Goal: Information Seeking & Learning: Learn about a topic

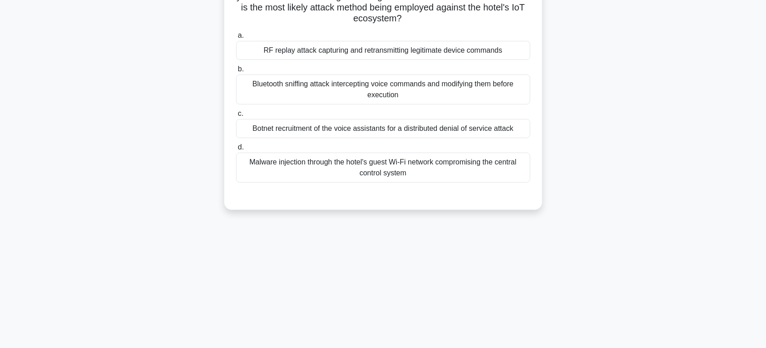
scroll to position [48, 0]
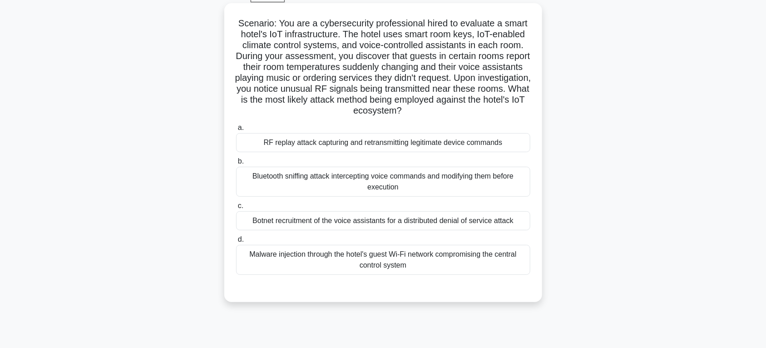
click at [359, 147] on div "RF replay attack capturing and retransmitting legitimate device commands" at bounding box center [383, 142] width 294 height 19
click at [236, 131] on input "a. RF replay attack capturing and retransmitting legitimate device commands" at bounding box center [236, 128] width 0 height 6
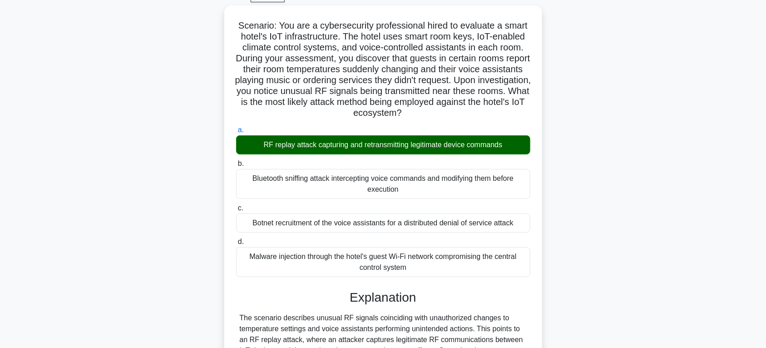
drag, startPoint x: 427, startPoint y: 264, endPoint x: 222, endPoint y: 15, distance: 322.3
click at [222, 15] on div "Scenario: You are a cybersecurity professional hired to evaluate a smart hotel'…" at bounding box center [383, 316] width 599 height 622
copy div "Scenario: You are a cybersecurity professional hired to evaluate a smart hotel'…"
click at [640, 272] on div "Scenario: You are a cybersecurity professional hired to evaluate a smart hotel'…" at bounding box center [383, 316] width 599 height 622
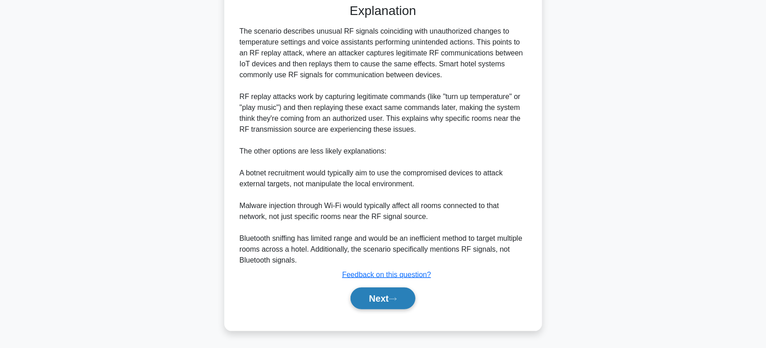
click at [387, 296] on button "Next" at bounding box center [382, 298] width 65 height 22
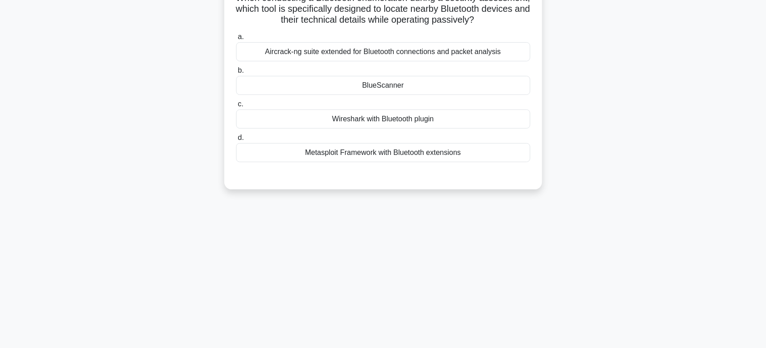
scroll to position [48, 0]
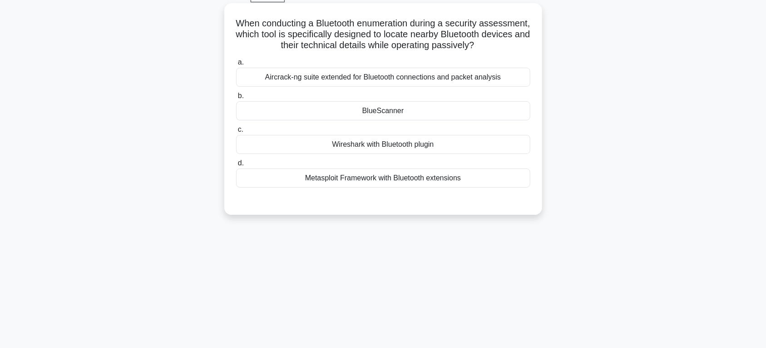
drag, startPoint x: 261, startPoint y: 19, endPoint x: 525, endPoint y: 187, distance: 312.9
click at [525, 187] on div "When conducting a Bluetooth enumeration during a security assessment, which too…" at bounding box center [383, 109] width 311 height 204
copy div "When conducting a Bluetooth enumeration during a security assessment, which too…"
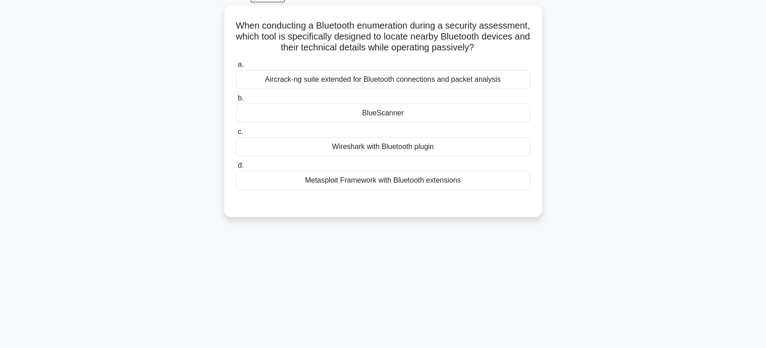
click at [739, 150] on main "89:08 Stop CEH Intermediate 9/200 When conducting a Bluetooth enumeration durin…" at bounding box center [383, 211] width 766 height 461
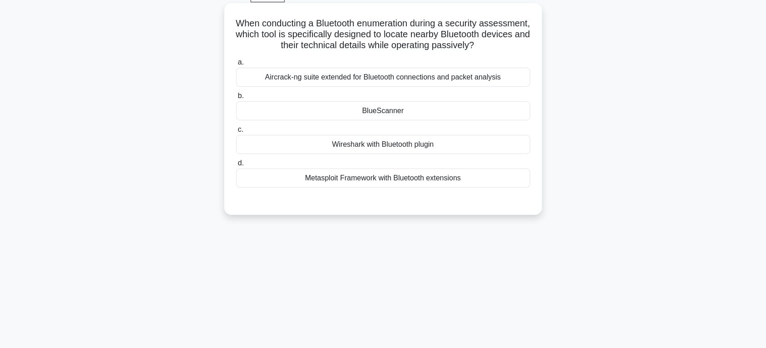
click at [332, 87] on div "Aircrack-ng suite extended for Bluetooth connections and packet analysis" at bounding box center [383, 77] width 294 height 19
click at [236, 65] on input "a. Aircrack-ng suite extended for Bluetooth connections and packet analysis" at bounding box center [236, 62] width 0 height 6
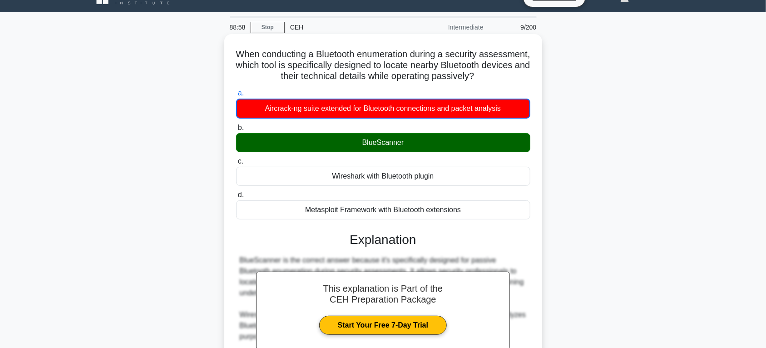
scroll to position [0, 0]
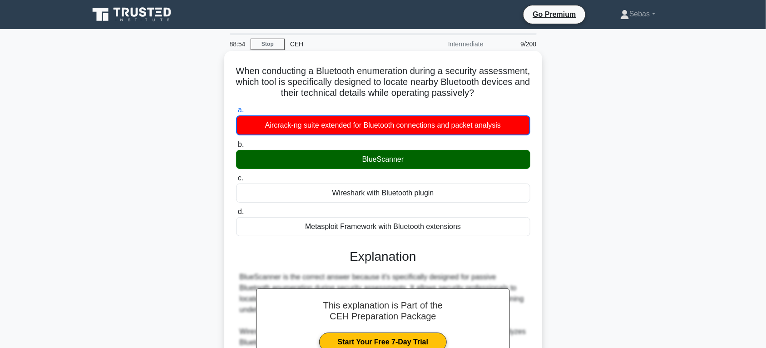
click at [259, 71] on h5 "When conducting a Bluetooth enumeration during a security assessment, which too…" at bounding box center [383, 82] width 296 height 34
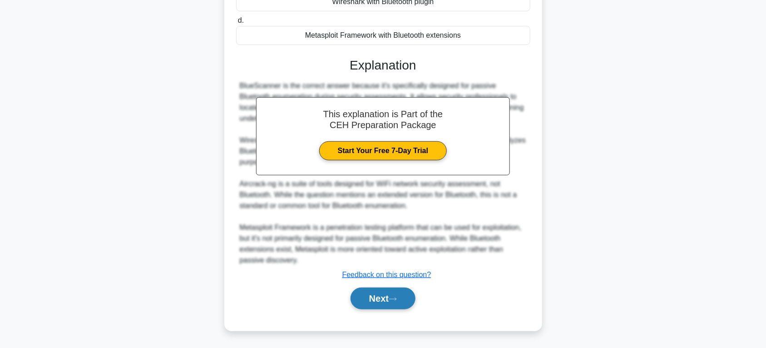
click at [397, 293] on button "Next" at bounding box center [382, 298] width 65 height 22
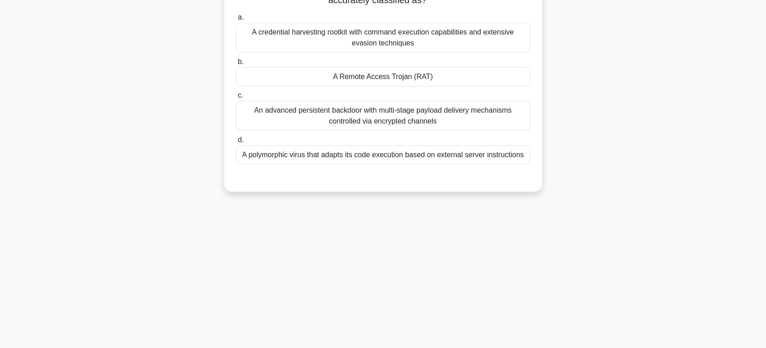
scroll to position [48, 0]
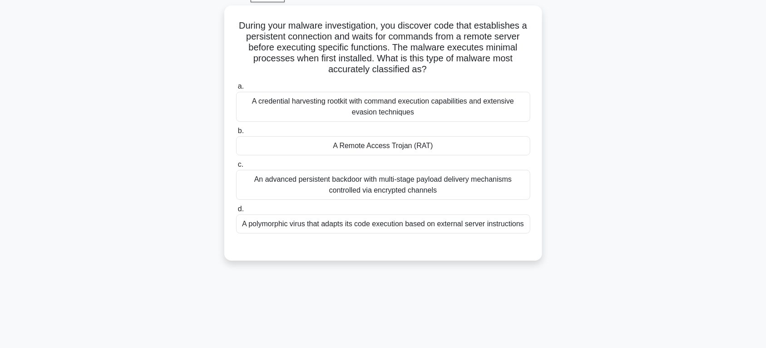
drag, startPoint x: 234, startPoint y: 19, endPoint x: 543, endPoint y: 235, distance: 376.9
click at [543, 235] on div "During your malware investigation, you discover code that establishes a persist…" at bounding box center [383, 138] width 599 height 266
copy div "During your malware investigation, you discover code that establishes a persist…"
click at [607, 123] on div "During your malware investigation, you discover code that establishes a persist…" at bounding box center [383, 138] width 599 height 266
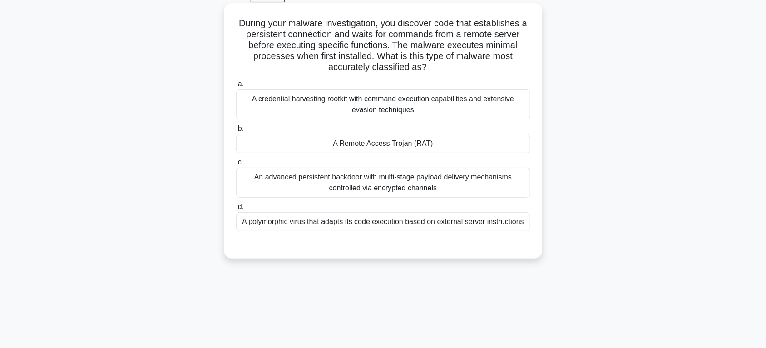
click at [443, 180] on div "An advanced persistent backdoor with multi-stage payload delivery mechanisms co…" at bounding box center [383, 183] width 294 height 30
click at [236, 165] on input "c. An advanced persistent backdoor with multi-stage payload delivery mechanisms…" at bounding box center [236, 162] width 0 height 6
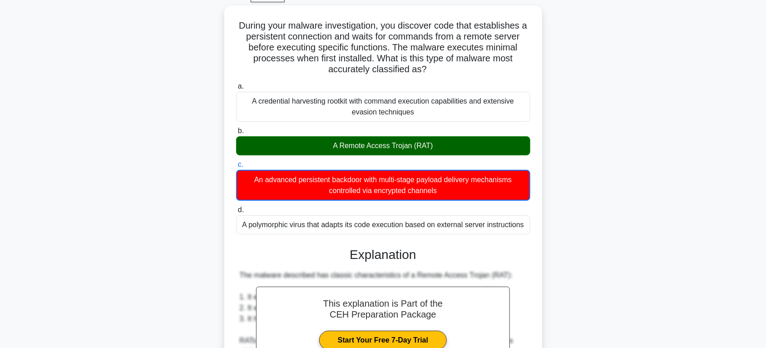
drag, startPoint x: 237, startPoint y: 22, endPoint x: 547, endPoint y: 220, distance: 367.7
click at [547, 220] on div "During your malware investigation, you discover code that establishes a persist…" at bounding box center [383, 306] width 599 height 602
copy div "During your malware investigation, you discover code that establishes a persist…"
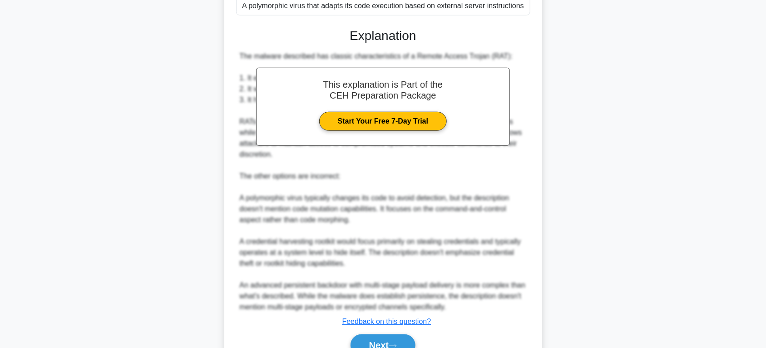
scroll to position [311, 0]
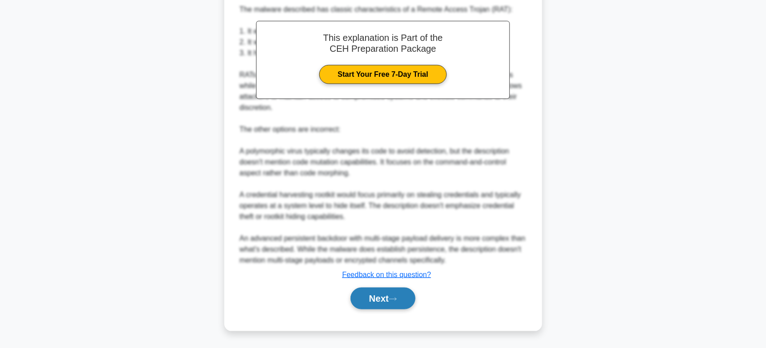
click at [369, 300] on button "Next" at bounding box center [382, 298] width 65 height 22
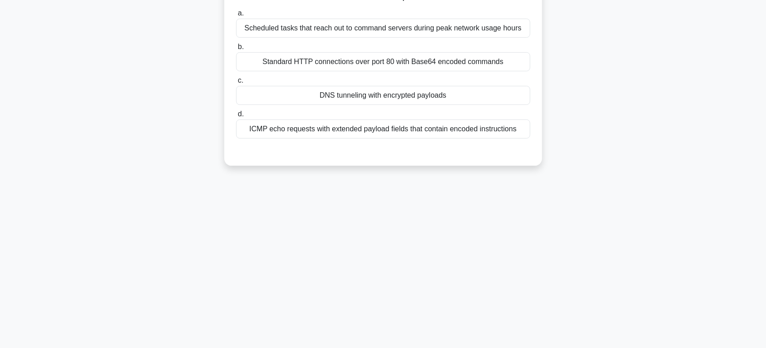
scroll to position [0, 0]
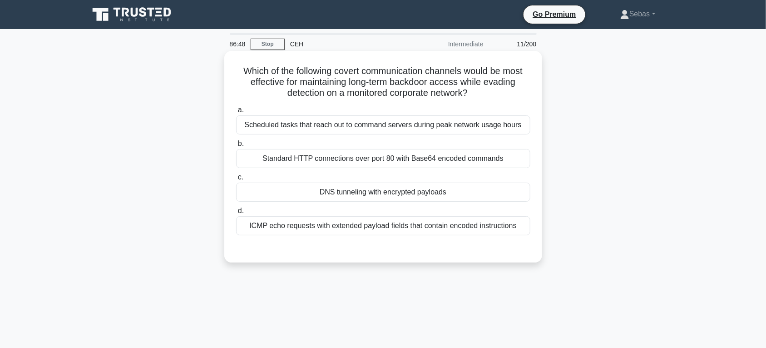
click at [239, 61] on div "Which of the following covert communication channels would be most effective fo…" at bounding box center [383, 156] width 311 height 204
drag, startPoint x: 234, startPoint y: 71, endPoint x: 521, endPoint y: 234, distance: 330.0
click at [521, 234] on div "Which of the following covert communication channels would be most effective fo…" at bounding box center [383, 156] width 311 height 204
copy div "Which of the following covert communication channels would be most effective fo…"
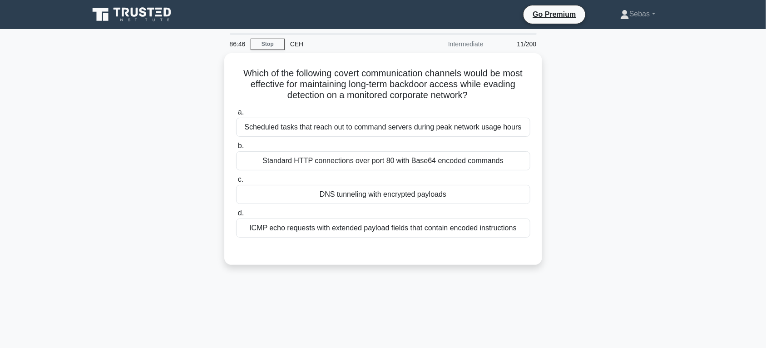
click at [641, 138] on div "Which of the following covert communication channels would be most effective fo…" at bounding box center [383, 164] width 599 height 222
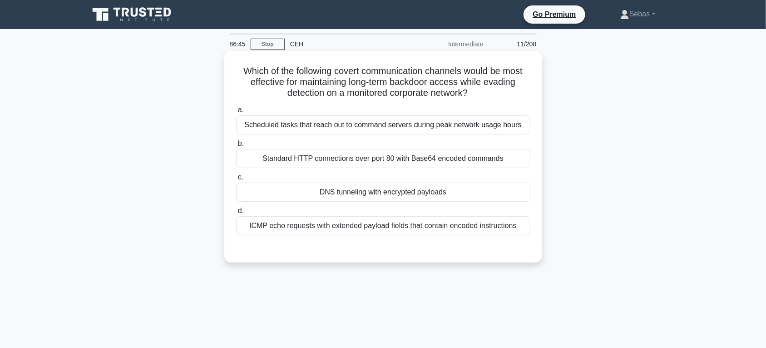
click at [514, 105] on label "a. Scheduled tasks that reach out to command servers during peak network usage …" at bounding box center [383, 119] width 294 height 30
click at [236, 107] on input "a. Scheduled tasks that reach out to command servers during peak network usage …" at bounding box center [236, 110] width 0 height 6
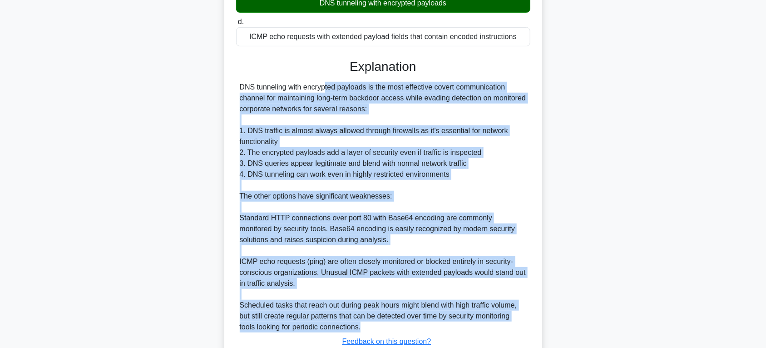
scroll to position [162, 0]
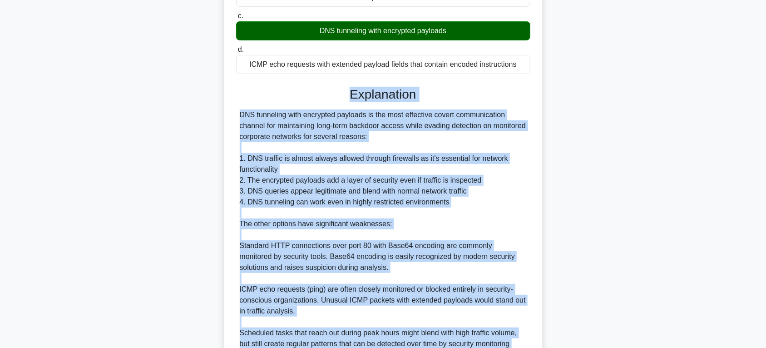
drag, startPoint x: 368, startPoint y: 259, endPoint x: 277, endPoint y: 96, distance: 186.3
click at [277, 96] on div "Explanation DNS tunneling with encrypted payloads is the most effective covert …" at bounding box center [383, 247] width 294 height 321
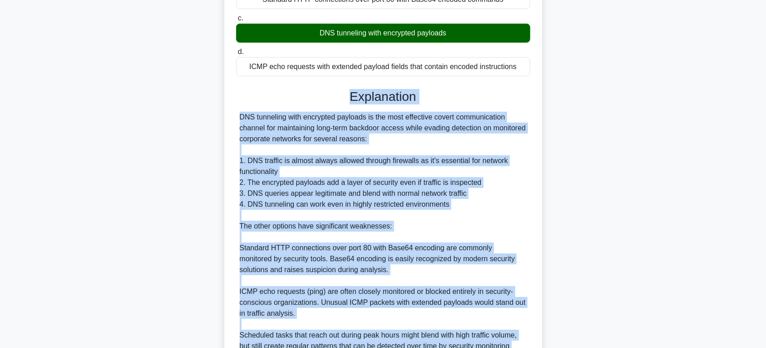
copy div "Explanation DNS tunneling with encrypted payloads is the most effective covert …"
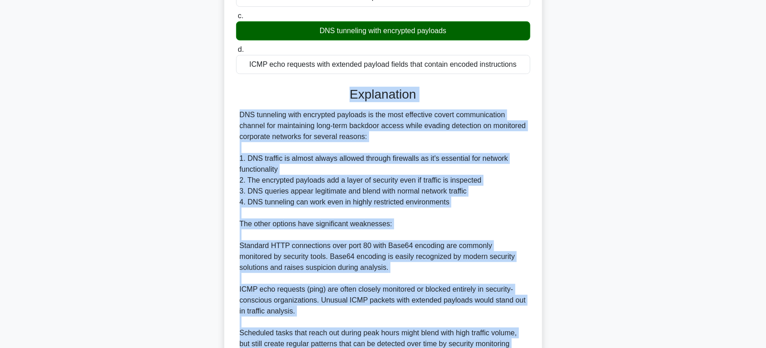
click at [541, 188] on div "Which of the following covert communication channels would be most effective fo…" at bounding box center [383, 157] width 318 height 536
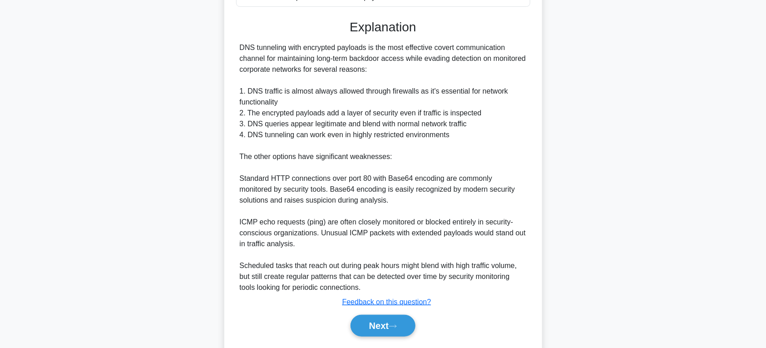
scroll to position [257, 0]
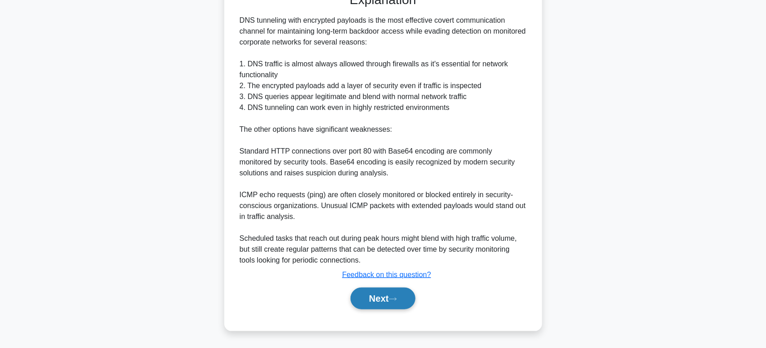
click at [391, 304] on button "Next" at bounding box center [382, 298] width 65 height 22
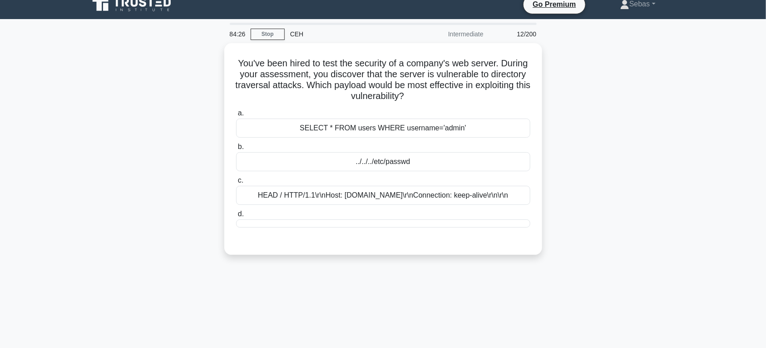
scroll to position [0, 0]
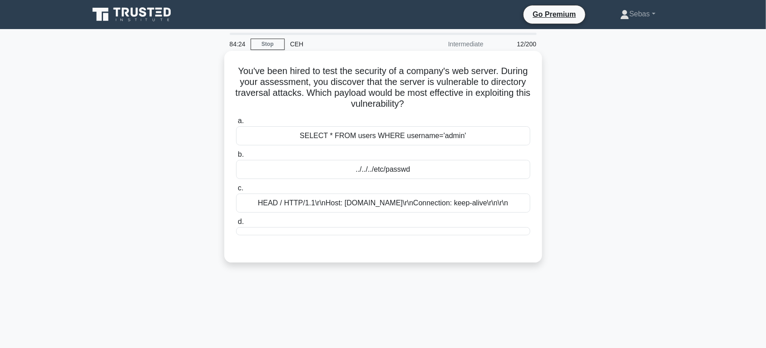
drag, startPoint x: 239, startPoint y: 69, endPoint x: 513, endPoint y: 205, distance: 306.6
click at [513, 205] on div "You've been hired to test the security of a company's web server. During your a…" at bounding box center [383, 156] width 311 height 204
copy div "You've been hired to test the security of a company's web server. During your a…"
click at [458, 119] on label "a. SELECT * FROM users WHERE username='admin'" at bounding box center [383, 130] width 294 height 30
click at [236, 119] on input "a. SELECT * FROM users WHERE username='admin'" at bounding box center [236, 121] width 0 height 6
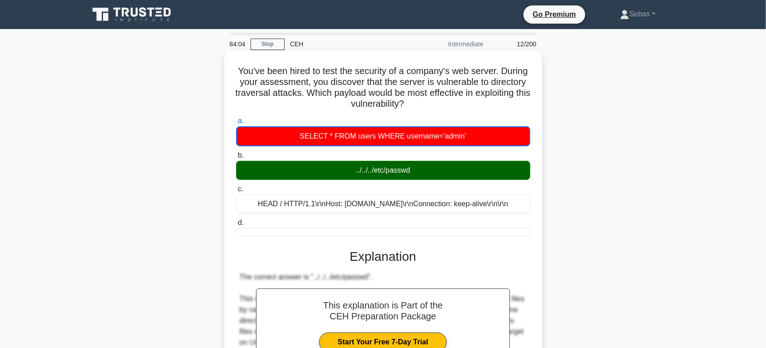
click at [429, 168] on div "../../../etc/passwd" at bounding box center [383, 170] width 294 height 19
click at [236, 158] on input "b. ../../../etc/passwd" at bounding box center [236, 156] width 0 height 6
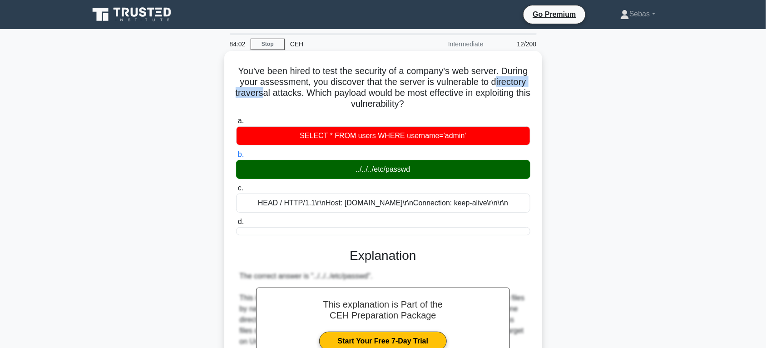
drag, startPoint x: 245, startPoint y: 92, endPoint x: 325, endPoint y: 92, distance: 79.9
click at [309, 92] on h5 "You've been hired to test the security of a company's web server. During your a…" at bounding box center [383, 87] width 296 height 44
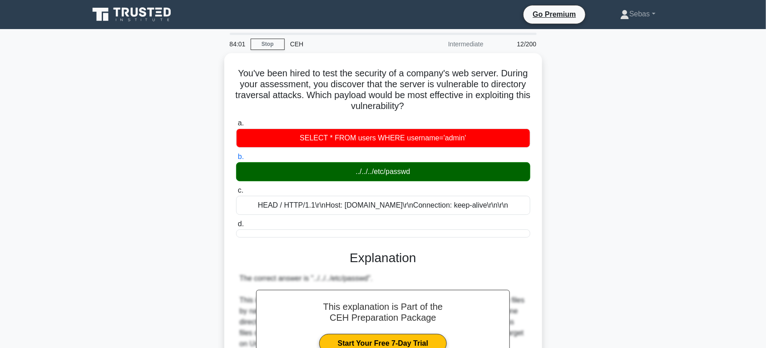
click at [649, 322] on div "You've been hired to test the security of a company's web server. During your a…" at bounding box center [383, 299] width 599 height 492
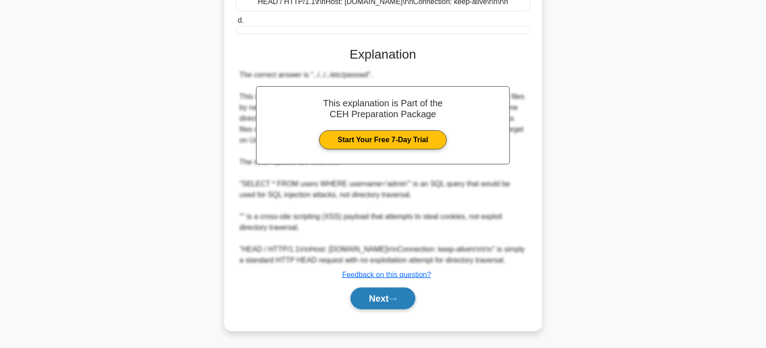
click at [400, 291] on button "Next" at bounding box center [382, 298] width 65 height 22
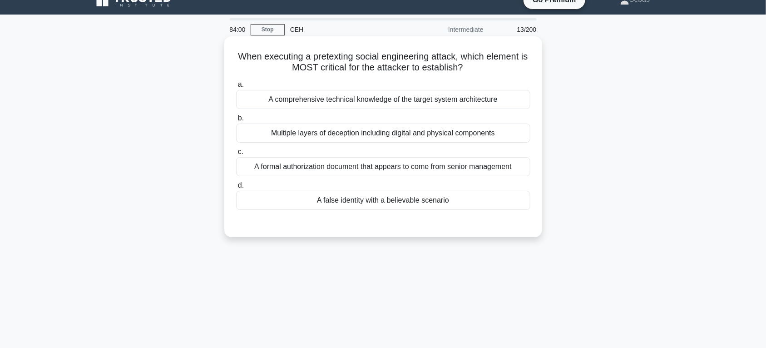
scroll to position [0, 0]
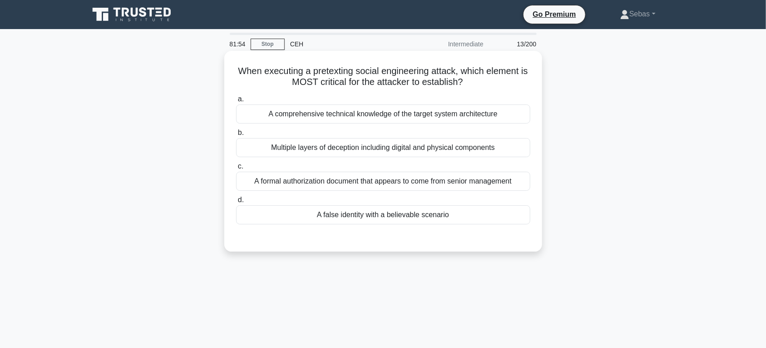
click at [409, 217] on div "A false identity with a believable scenario" at bounding box center [383, 214] width 294 height 19
click at [236, 203] on input "d. A false identity with a believable scenario" at bounding box center [236, 200] width 0 height 6
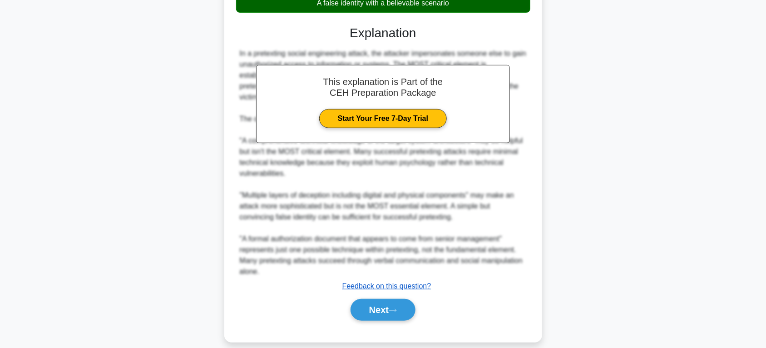
scroll to position [224, 0]
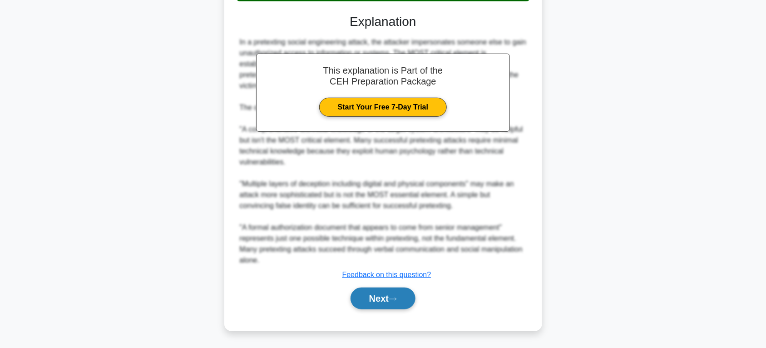
click at [389, 296] on button "Next" at bounding box center [382, 298] width 65 height 22
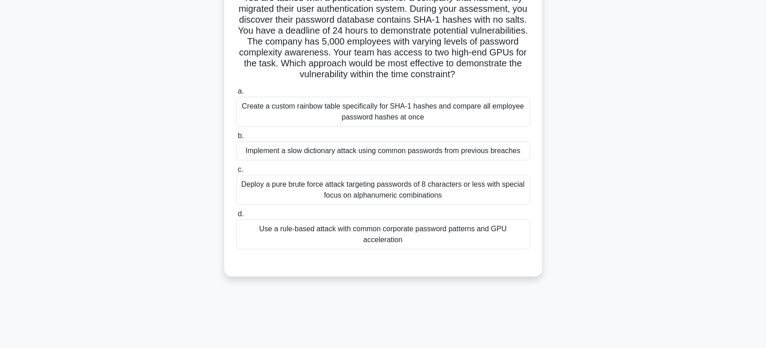
scroll to position [48, 0]
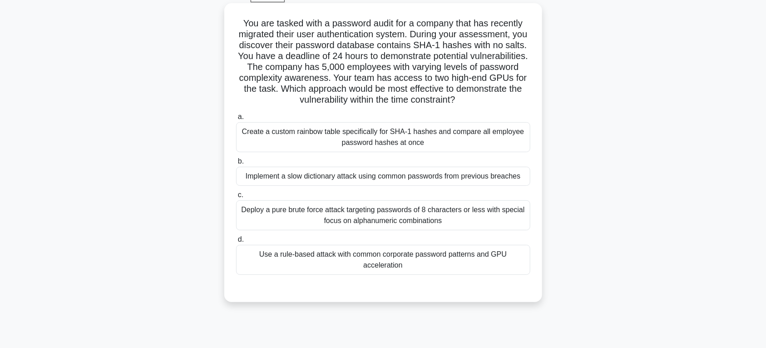
click at [385, 141] on div "Create a custom rainbow table specifically for SHA-1 hashes and compare all emp…" at bounding box center [383, 137] width 294 height 30
click at [236, 120] on input "a. Create a custom rainbow table specifically for SHA-1 hashes and compare all …" at bounding box center [236, 117] width 0 height 6
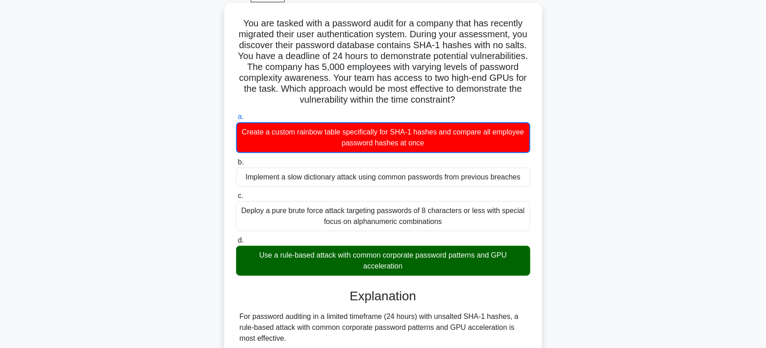
drag, startPoint x: 242, startPoint y: 22, endPoint x: 464, endPoint y: 276, distance: 337.5
click at [464, 276] on div "You are tasked with a password audit for a company that has recently migrated t…" at bounding box center [383, 288] width 311 height 562
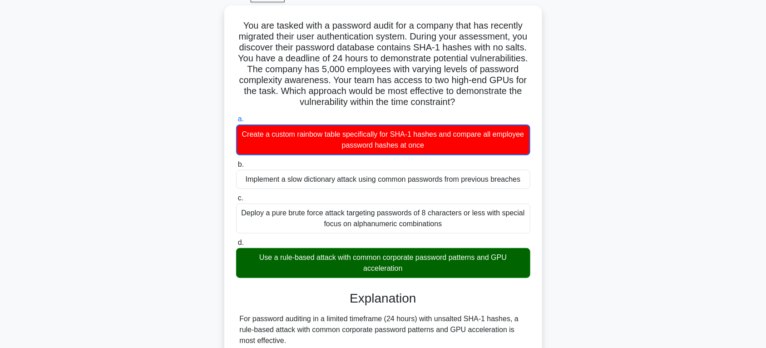
copy div "You are tasked with a password audit for a company that has recently migrated t…"
click at [602, 242] on div "You are tasked with a password audit for a company that has recently migrated t…" at bounding box center [383, 295] width 599 height 580
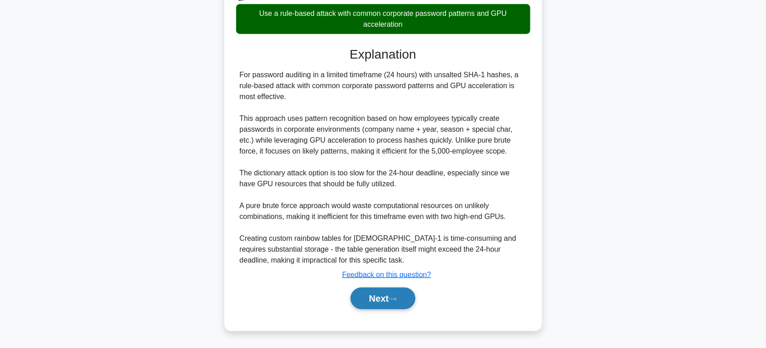
click at [353, 287] on button "Next" at bounding box center [382, 298] width 65 height 22
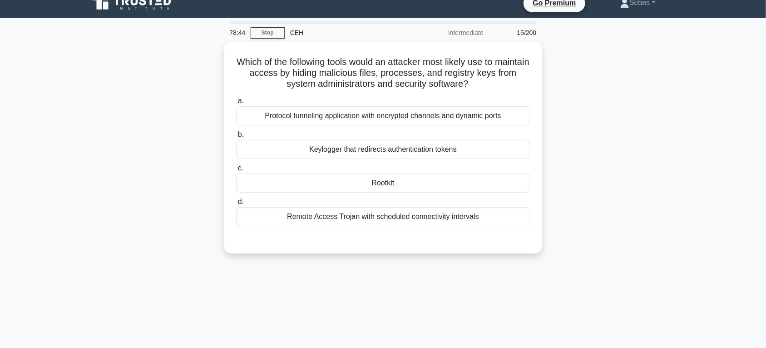
scroll to position [0, 0]
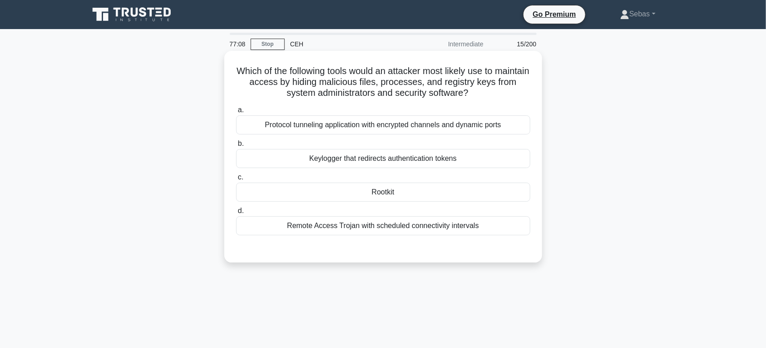
click at [360, 129] on div "Protocol tunneling application with encrypted channels and dynamic ports" at bounding box center [383, 124] width 294 height 19
click at [236, 113] on input "a. Protocol tunneling application with encrypted channels and dynamic ports" at bounding box center [236, 110] width 0 height 6
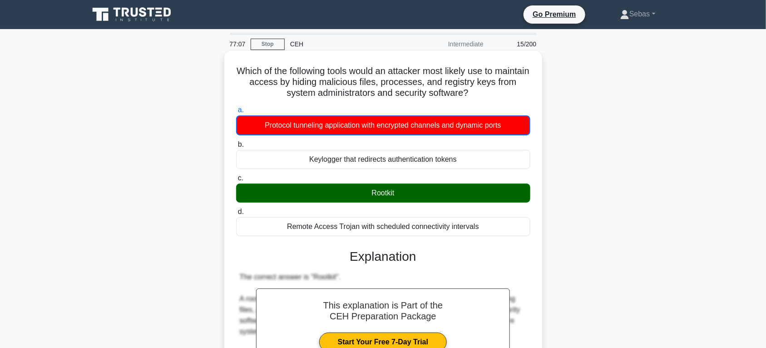
click at [390, 202] on div "Rootkit" at bounding box center [383, 192] width 294 height 19
click at [236, 181] on input "c. Rootkit" at bounding box center [236, 178] width 0 height 6
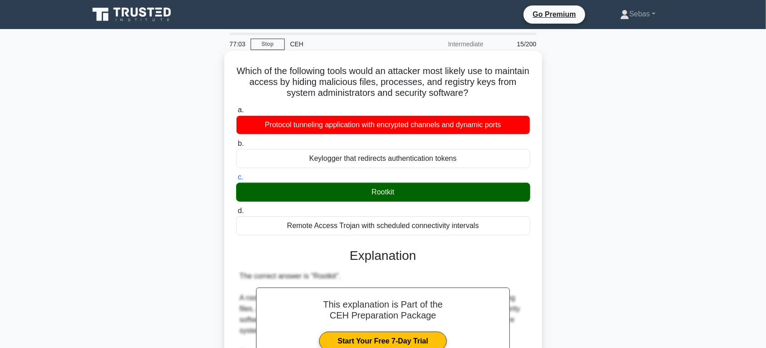
drag, startPoint x: 462, startPoint y: 218, endPoint x: 243, endPoint y: 70, distance: 264.2
click at [243, 70] on div "Which of the following tools would an attacker most likely use to maintain acce…" at bounding box center [383, 301] width 311 height 495
click at [243, 70] on h5 "Which of the following tools would an attacker most likely use to maintain acce…" at bounding box center [383, 82] width 296 height 34
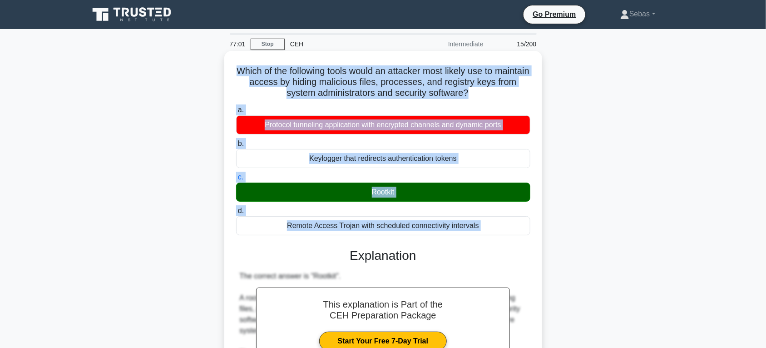
drag, startPoint x: 243, startPoint y: 70, endPoint x: 485, endPoint y: 234, distance: 292.2
click at [485, 234] on div "Which of the following tools would an attacker most likely use to maintain acce…" at bounding box center [383, 301] width 311 height 495
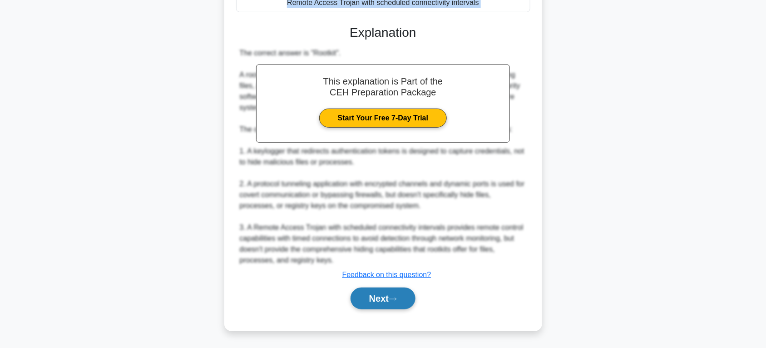
click at [384, 290] on button "Next" at bounding box center [382, 298] width 65 height 22
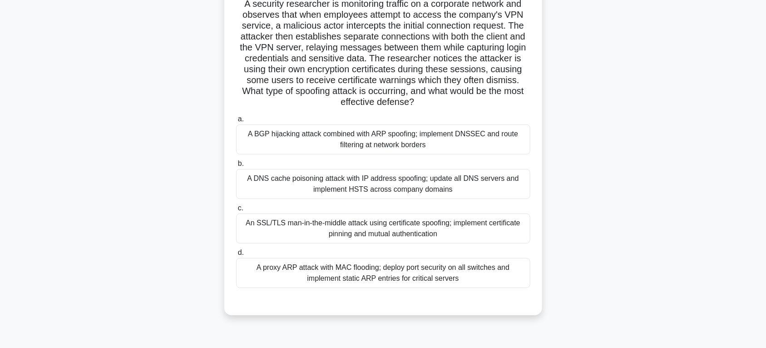
scroll to position [94, 0]
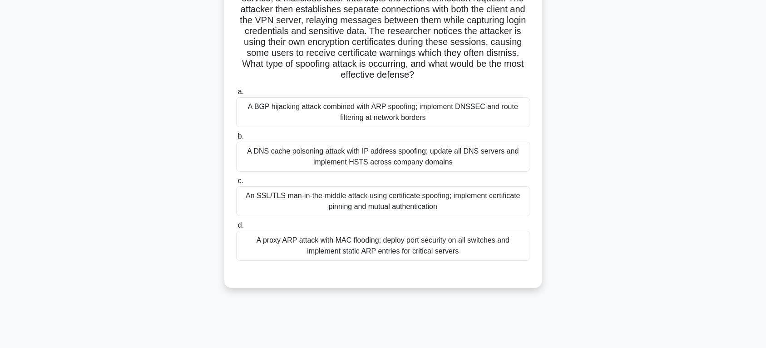
click at [428, 202] on div "An SSL/TLS man-in-the-middle attack using certificate spoofing; implement certi…" at bounding box center [383, 201] width 294 height 30
click at [236, 184] on input "c. An SSL/TLS man-in-the-middle attack using certificate spoofing; implement ce…" at bounding box center [236, 181] width 0 height 6
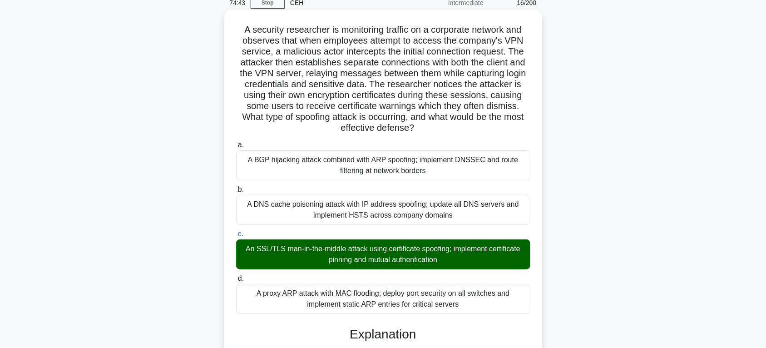
scroll to position [0, 0]
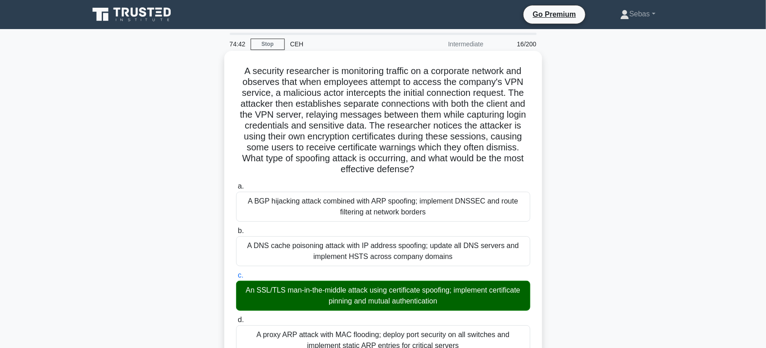
drag, startPoint x: 463, startPoint y: 253, endPoint x: 226, endPoint y: 60, distance: 305.9
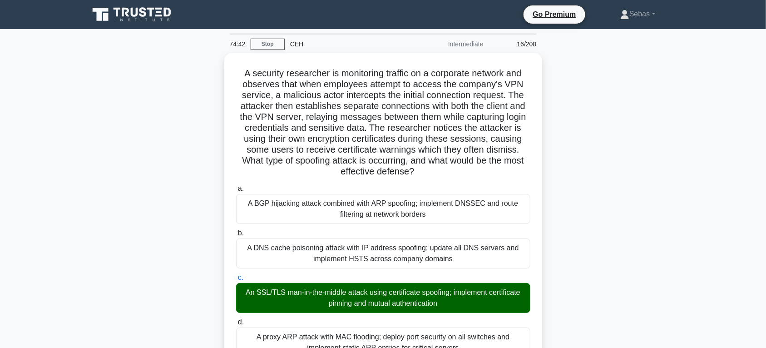
copy div "A security researcher is monitoring traffic on a corporate network and observes…"
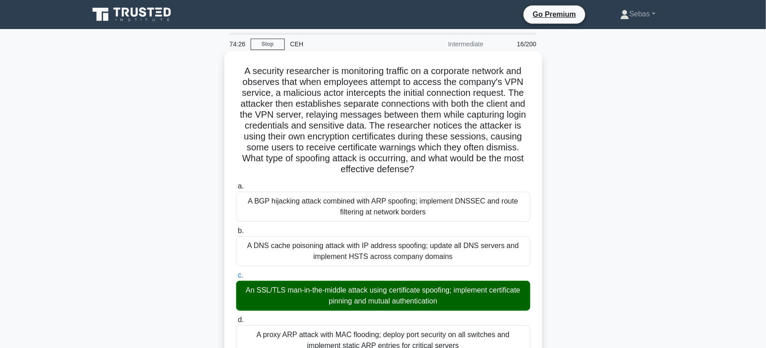
click at [500, 193] on div "A BGP hijacking attack combined with ARP spoofing; implement DNSSEC and route f…" at bounding box center [383, 207] width 294 height 30
click at [236, 189] on input "a. A BGP hijacking attack combined with ARP spoofing; implement DNSSEC and rout…" at bounding box center [236, 186] width 0 height 6
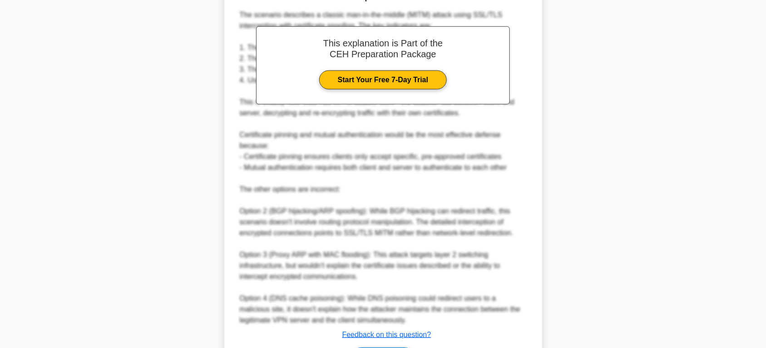
scroll to position [442, 0]
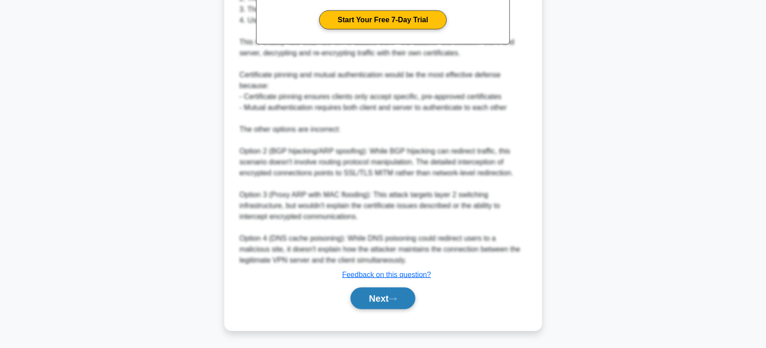
click at [388, 306] on button "Next" at bounding box center [382, 298] width 65 height 22
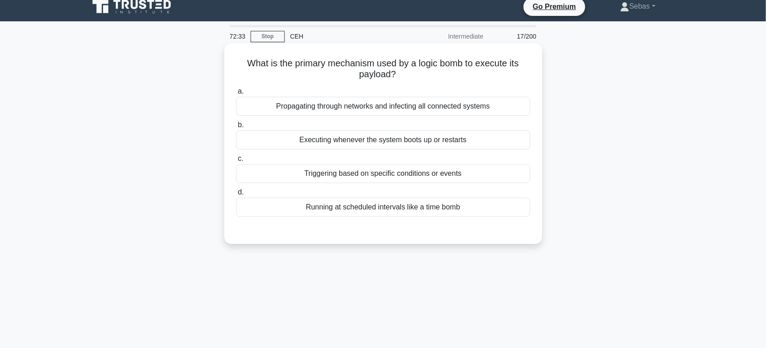
scroll to position [0, 0]
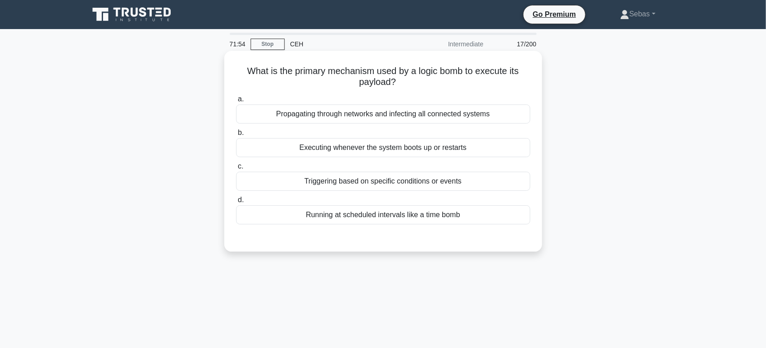
click at [383, 212] on div "Running at scheduled intervals like a time bomb" at bounding box center [383, 214] width 294 height 19
click at [236, 203] on input "d. Running at scheduled intervals like a time bomb" at bounding box center [236, 200] width 0 height 6
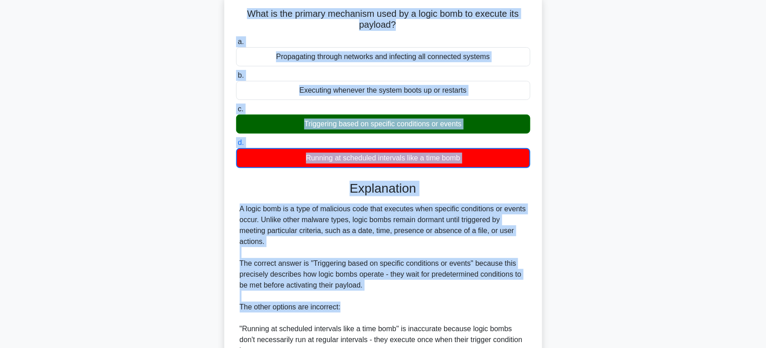
scroll to position [235, 0]
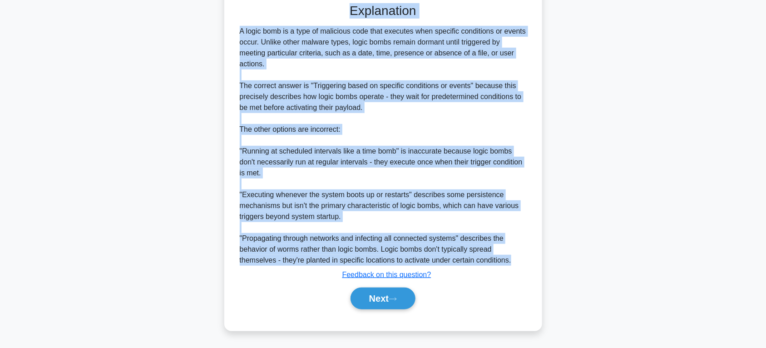
drag, startPoint x: 245, startPoint y: 69, endPoint x: 515, endPoint y: 263, distance: 332.5
click at [515, 263] on div "What is the primary mechanism used by a logic bomb to execute its payload? .spi…" at bounding box center [383, 73] width 311 height 507
copy div "What is the primary mechanism used by a logic bomb to execute its payload? .spi…"
click at [375, 303] on button "Next" at bounding box center [382, 298] width 65 height 22
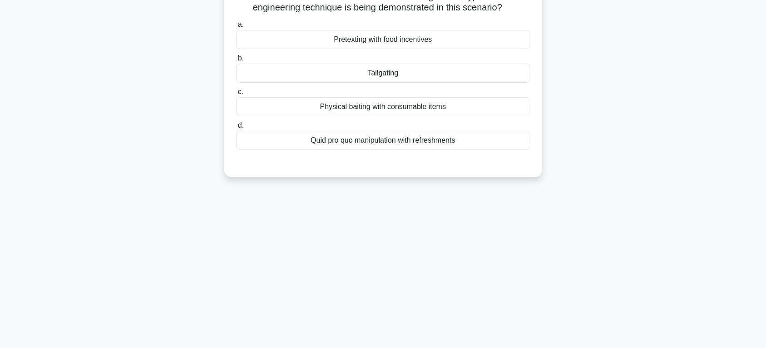
click at [595, 84] on div "Scenario: You are a security consultant hired by a financial institution. Durin…" at bounding box center [383, 49] width 599 height 277
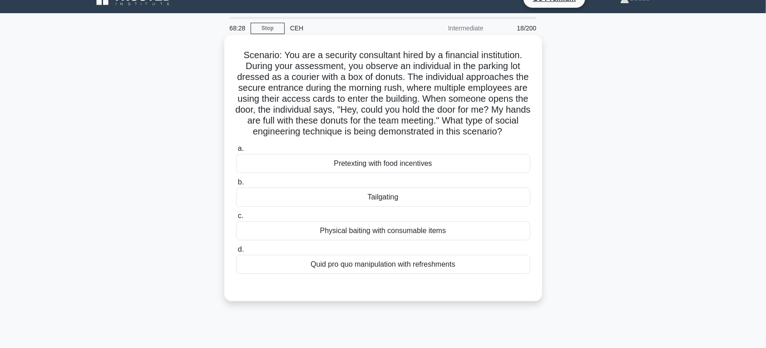
scroll to position [0, 0]
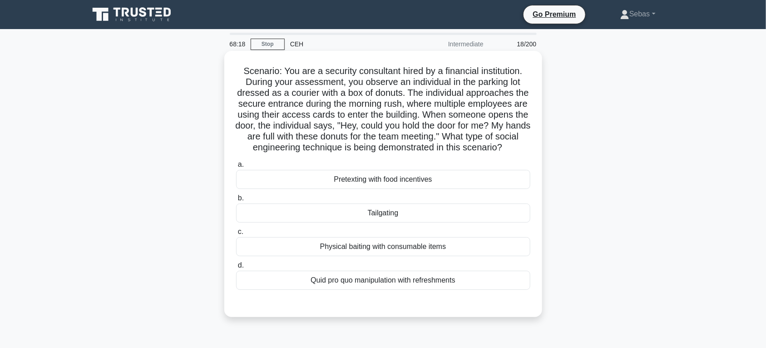
click at [384, 189] on div "Pretexting with food incentives" at bounding box center [383, 179] width 294 height 19
click at [236, 168] on input "a. Pretexting with food incentives" at bounding box center [236, 165] width 0 height 6
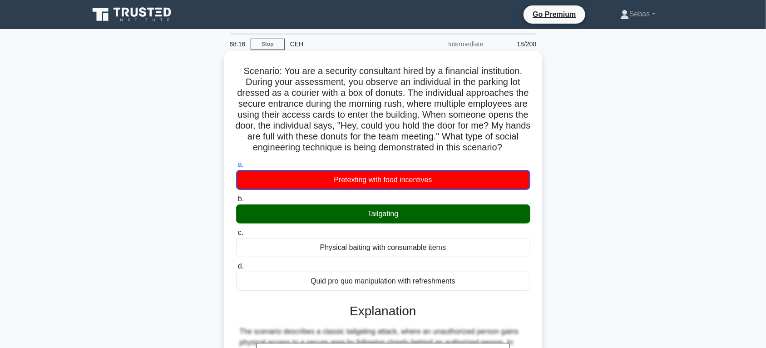
click at [385, 222] on div "Tailgating" at bounding box center [383, 213] width 294 height 19
click at [236, 202] on input "b. Tailgating" at bounding box center [236, 199] width 0 height 6
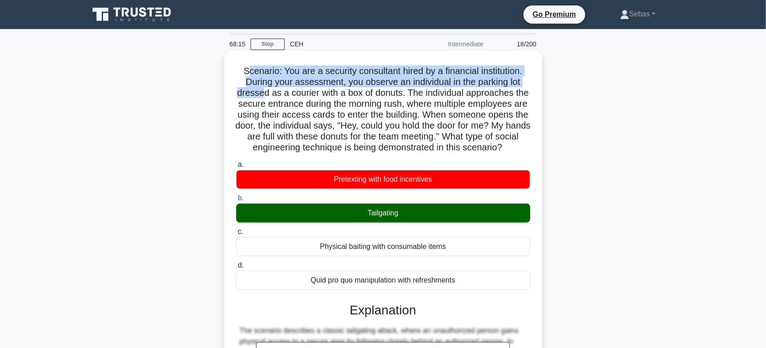
drag, startPoint x: 244, startPoint y: 58, endPoint x: 241, endPoint y: 82, distance: 24.2
click at [267, 94] on div "Scenario: You are a security consultant hired by a financial institution. Durin…" at bounding box center [383, 340] width 311 height 572
click at [246, 74] on h5 "Scenario: You are a security consultant hired by a financial institution. Durin…" at bounding box center [383, 109] width 296 height 88
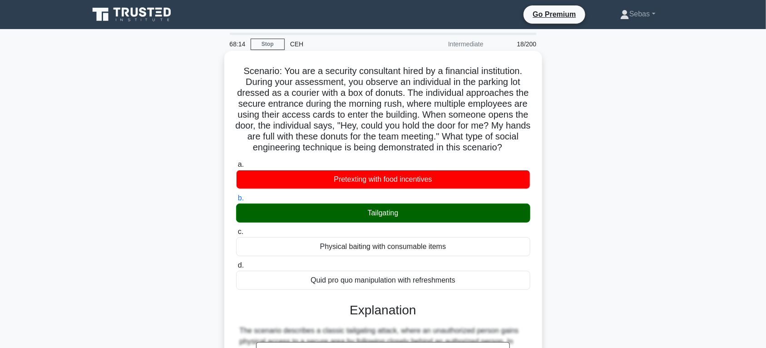
click at [242, 74] on h5 "Scenario: You are a security consultant hired by a financial institution. Durin…" at bounding box center [383, 109] width 296 height 88
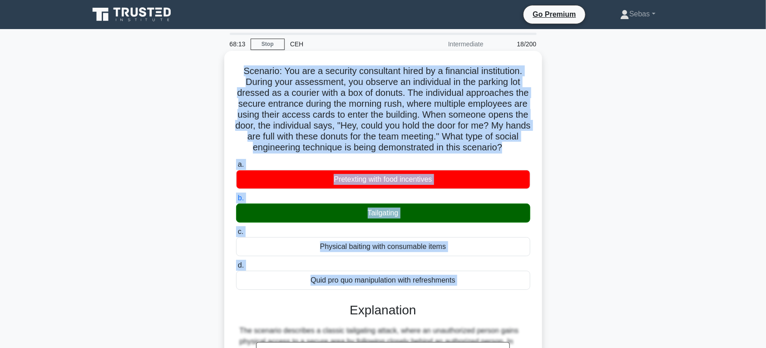
drag, startPoint x: 242, startPoint y: 74, endPoint x: 486, endPoint y: 302, distance: 335.0
click at [486, 302] on div "Scenario: You are a security consultant hired by a financial institution. Durin…" at bounding box center [383, 340] width 311 height 572
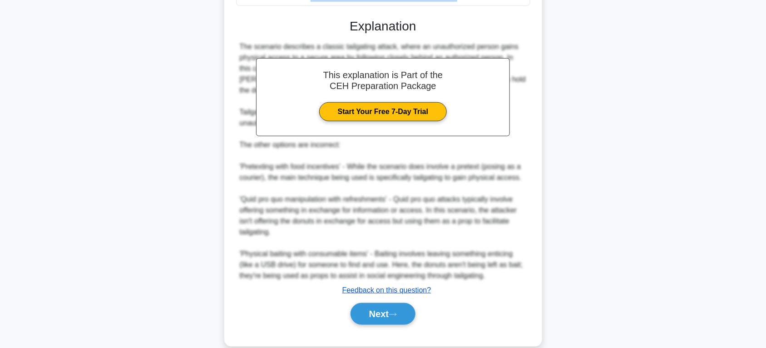
drag, startPoint x: 395, startPoint y: 327, endPoint x: 414, endPoint y: 302, distance: 30.9
click at [395, 317] on icon at bounding box center [393, 314] width 8 height 5
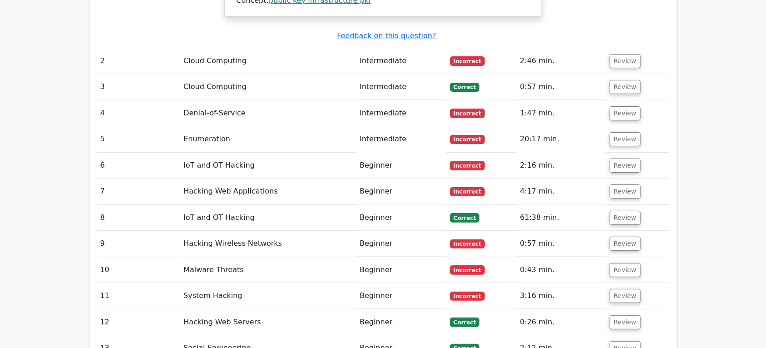
scroll to position [2035, 0]
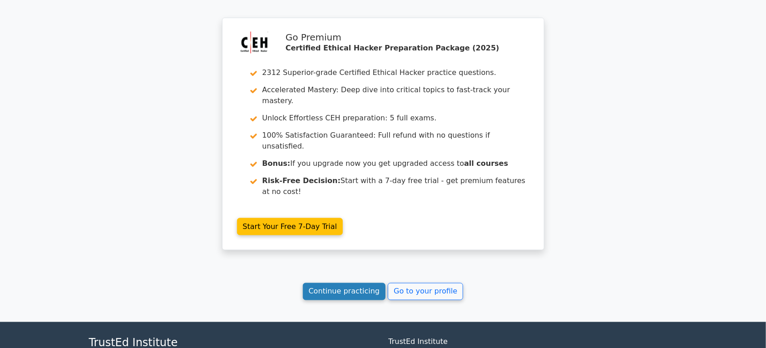
click at [363, 283] on link "Continue practicing" at bounding box center [344, 291] width 83 height 17
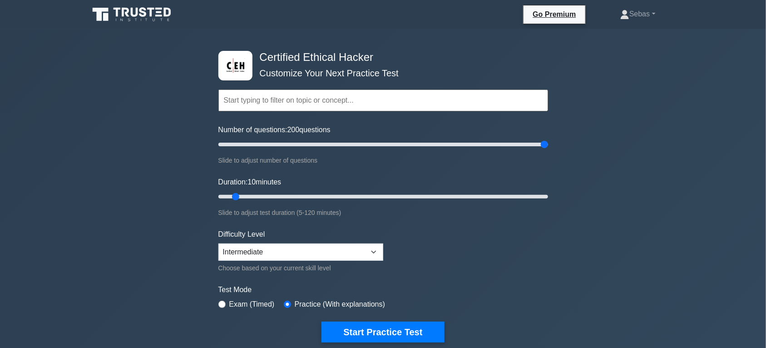
drag, startPoint x: 227, startPoint y: 148, endPoint x: 786, endPoint y: 141, distance: 558.9
type input "200"
click at [548, 141] on input "Number of questions: 200 questions" at bounding box center [383, 144] width 330 height 11
drag, startPoint x: 548, startPoint y: 141, endPoint x: 261, endPoint y: 150, distance: 287.1
click at [261, 150] on div "Certified Ethical Hacker Customize Your Next Practice Test Topics Introduction …" at bounding box center [383, 196] width 340 height 335
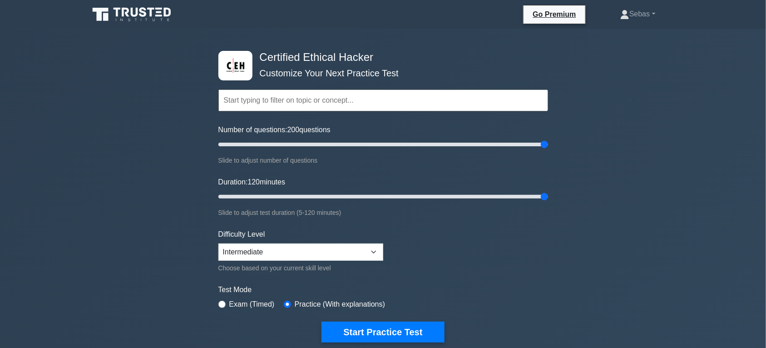
drag, startPoint x: 234, startPoint y: 192, endPoint x: 587, endPoint y: 185, distance: 353.3
type input "120"
click at [548, 191] on input "Duration: 120 minutes" at bounding box center [383, 196] width 330 height 11
drag, startPoint x: 540, startPoint y: 144, endPoint x: 293, endPoint y: 158, distance: 247.3
type input "50"
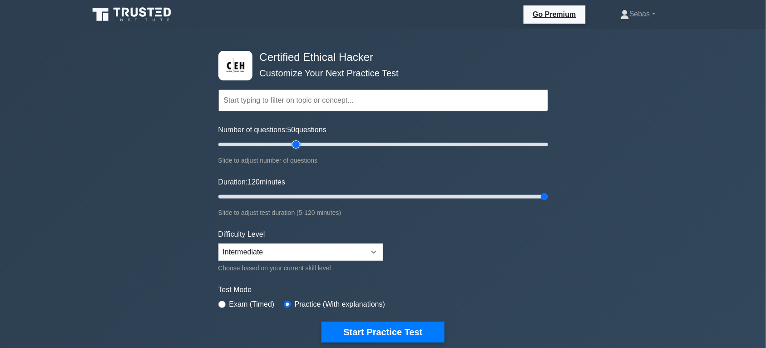
click at [293, 150] on input "Number of questions: 50 questions" at bounding box center [383, 144] width 330 height 11
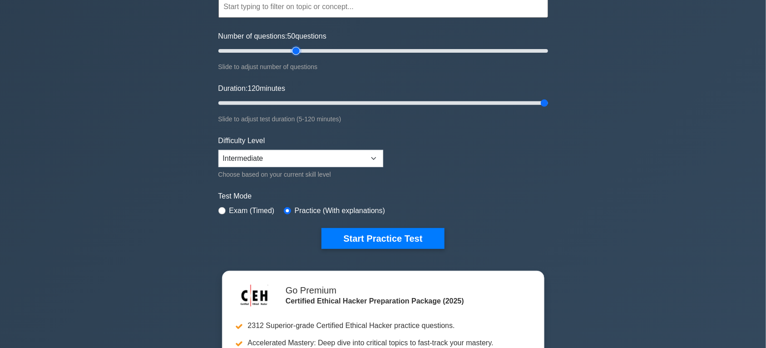
scroll to position [94, 0]
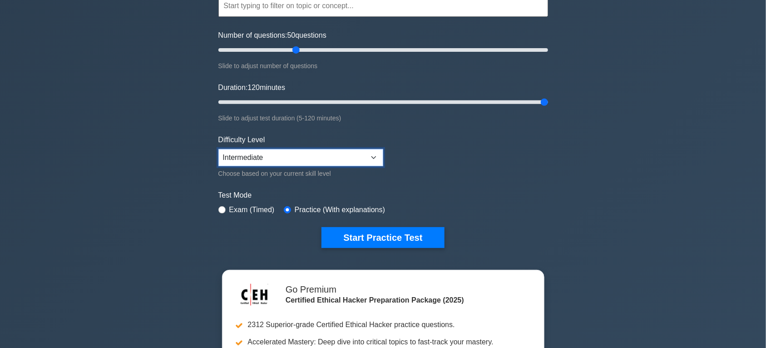
click at [371, 159] on select "Beginner Intermediate Expert" at bounding box center [300, 157] width 165 height 17
click at [218, 149] on select "Beginner Intermediate Expert" at bounding box center [300, 157] width 165 height 17
click at [628, 138] on div "Certified Ethical Hacker Customize Your Next Practice Test Topics Introduction …" at bounding box center [383, 208] width 766 height 547
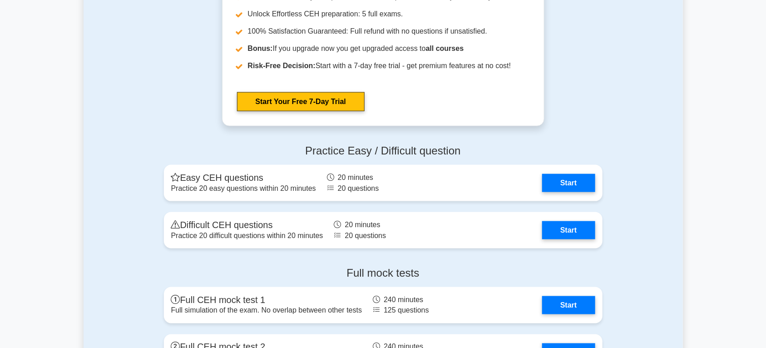
scroll to position [2081, 0]
